Goal: Information Seeking & Learning: Check status

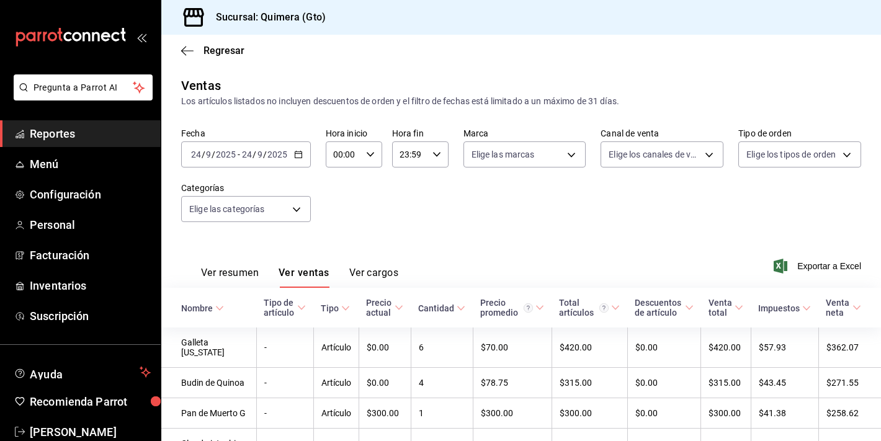
scroll to position [63, 0]
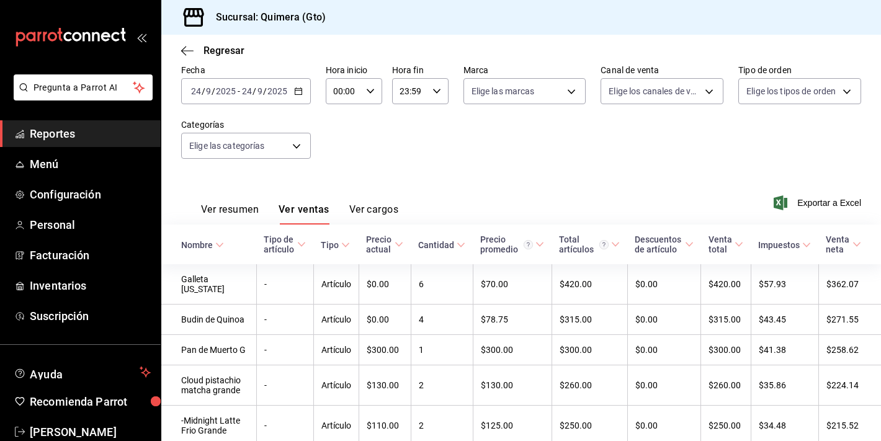
click at [86, 20] on div "mailbox folders" at bounding box center [80, 37] width 161 height 74
click at [87, 30] on icon "mailbox folders" at bounding box center [71, 37] width 112 height 19
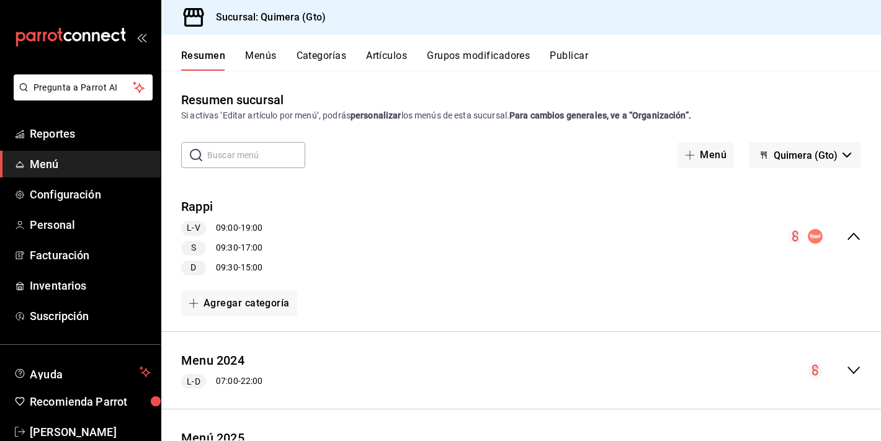
click at [290, 48] on div "Resumen Menús Categorías Artículos Grupos modificadores Publicar" at bounding box center [520, 53] width 719 height 36
click at [264, 53] on button "Menús" at bounding box center [260, 60] width 31 height 21
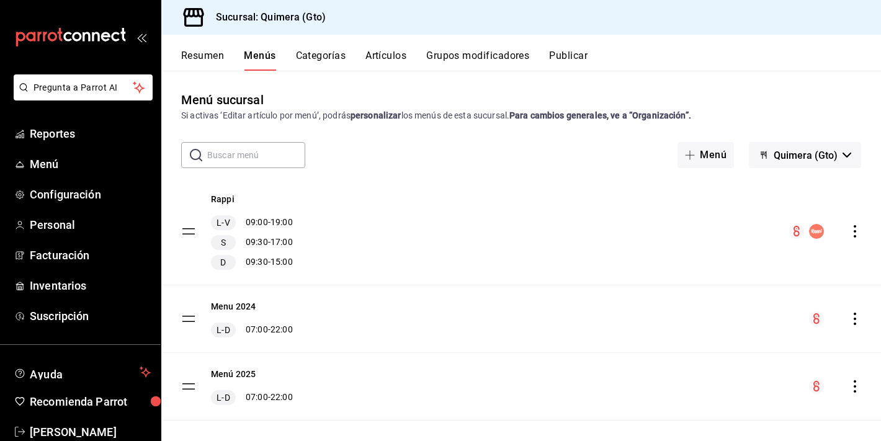
click at [217, 57] on button "Resumen" at bounding box center [202, 60] width 43 height 21
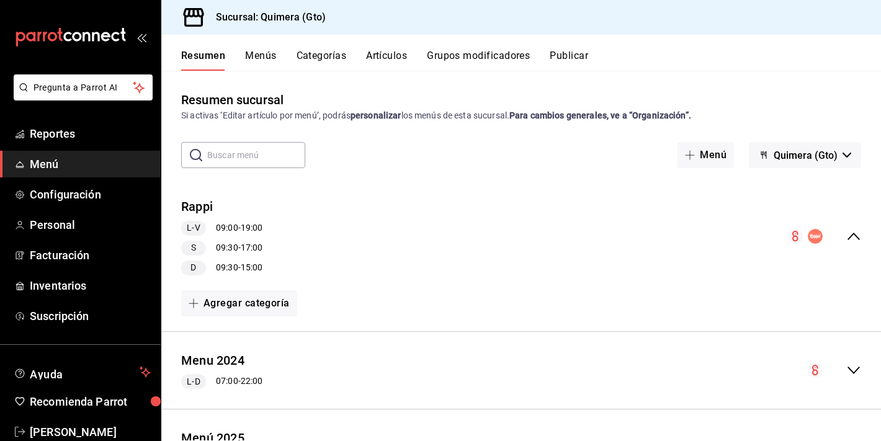
click at [108, 117] on li "Pregunta a Parrot AI" at bounding box center [80, 97] width 151 height 46
click at [108, 130] on span "Reportes" at bounding box center [90, 133] width 121 height 17
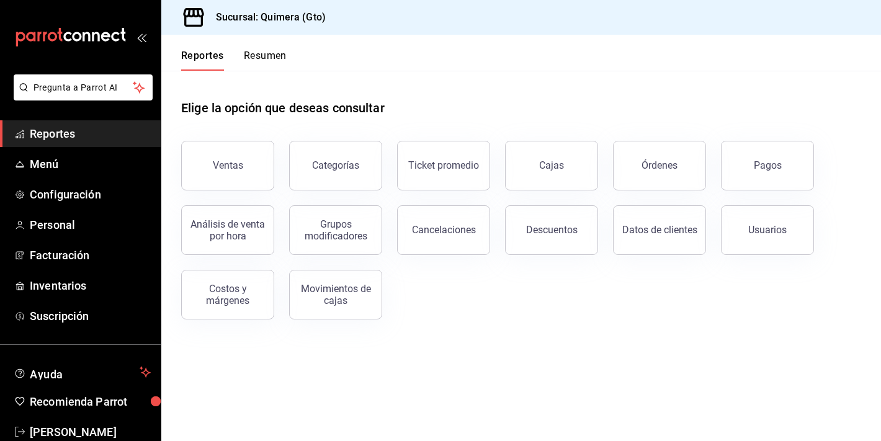
click at [287, 161] on div "Categorías" at bounding box center [328, 158] width 108 height 65
click at [259, 162] on button "Ventas" at bounding box center [227, 166] width 93 height 50
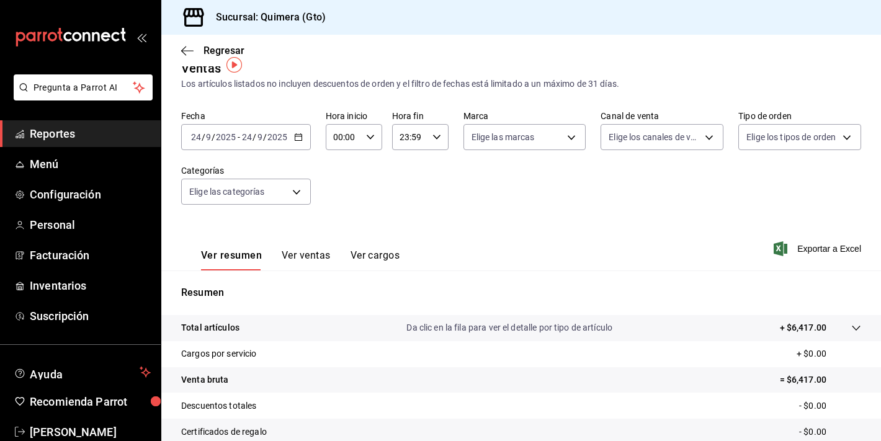
scroll to position [21, 0]
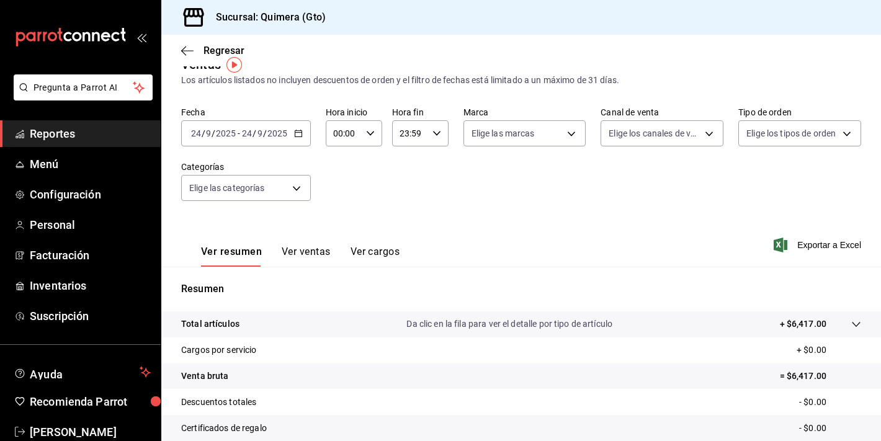
click at [91, 51] on div "mailbox folders" at bounding box center [80, 37] width 161 height 74
click at [86, 41] on icon "mailbox folders" at bounding box center [71, 37] width 112 height 19
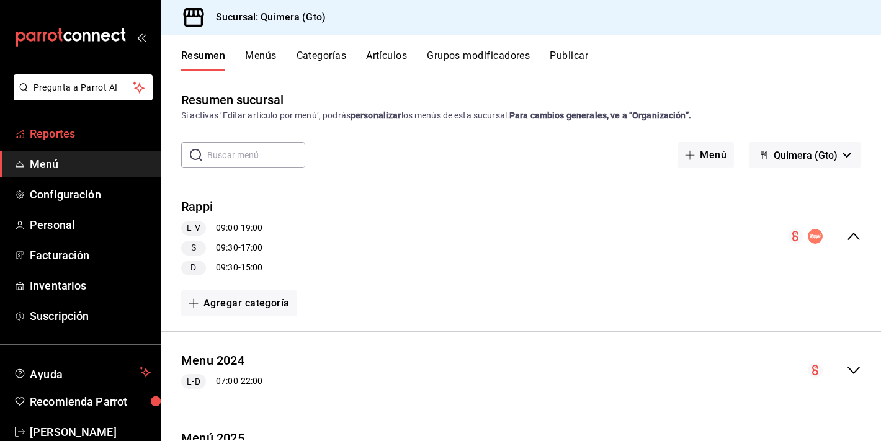
click at [72, 122] on link "Reportes" at bounding box center [80, 133] width 161 height 27
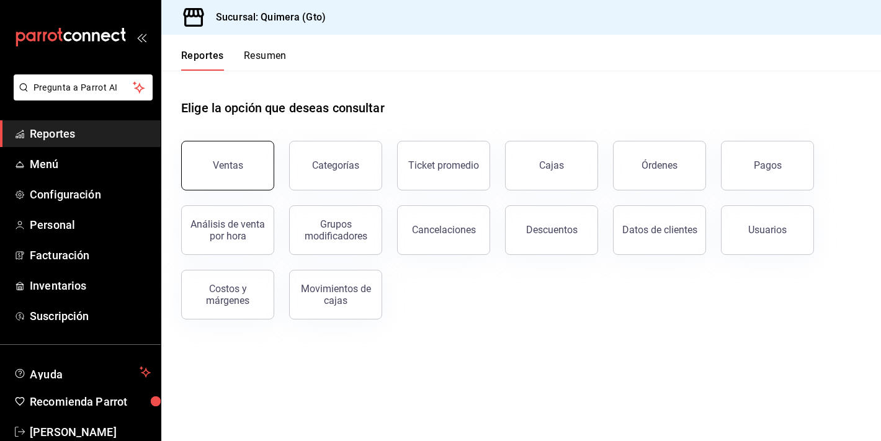
click at [236, 187] on button "Ventas" at bounding box center [227, 166] width 93 height 50
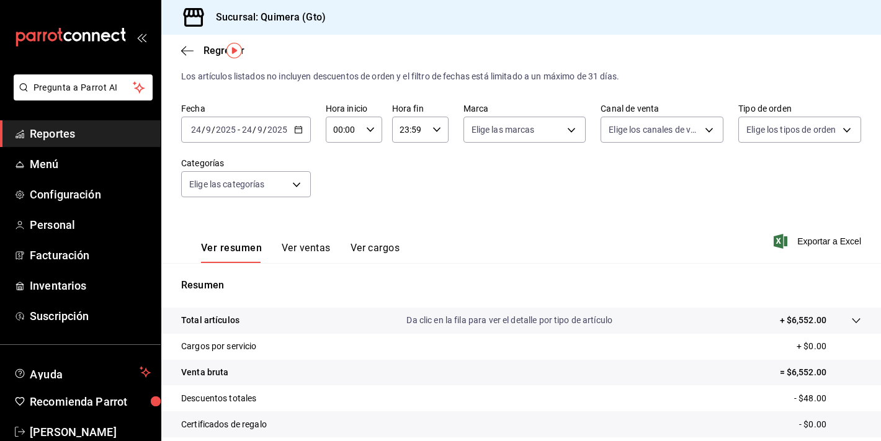
scroll to position [38, 0]
